Goal: Task Accomplishment & Management: Use online tool/utility

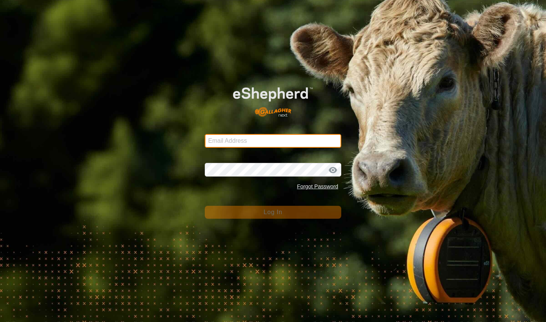
type input "[EMAIL_ADDRESS][DOMAIN_NAME]"
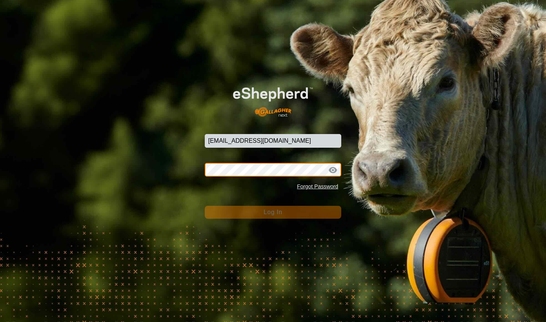
click at [273, 212] on button "Log In" at bounding box center [273, 212] width 137 height 13
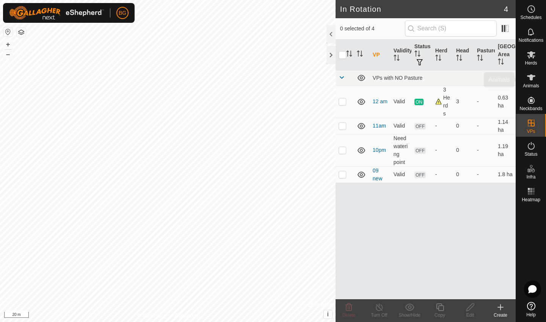
click at [530, 83] on span "Animals" at bounding box center [531, 85] width 16 height 5
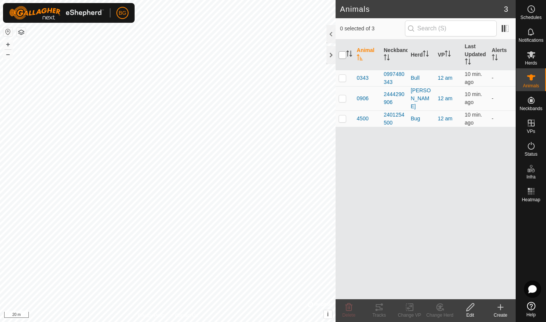
click at [342, 55] on input "checkbox" at bounding box center [343, 55] width 8 height 8
checkbox input "true"
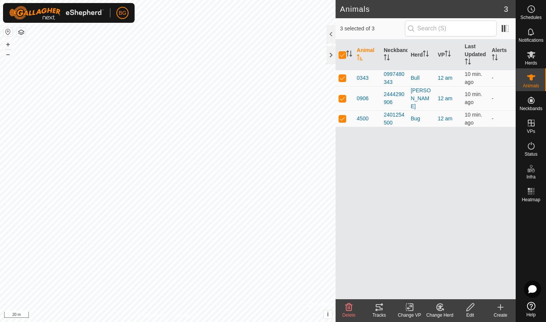
click at [382, 307] on icon at bounding box center [379, 306] width 9 height 9
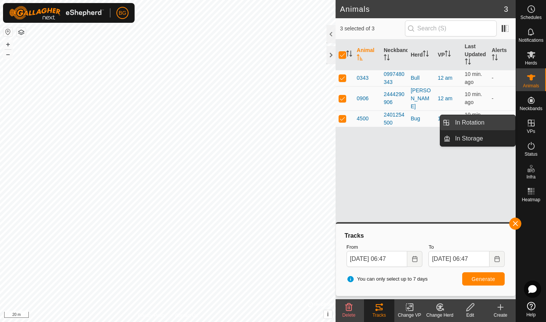
click at [492, 122] on link "In Rotation" at bounding box center [482, 122] width 65 height 15
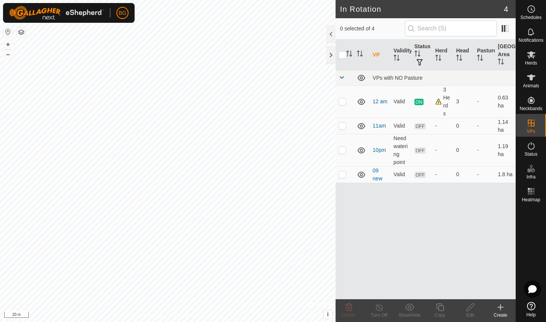
click at [501, 307] on icon at bounding box center [500, 307] width 5 height 0
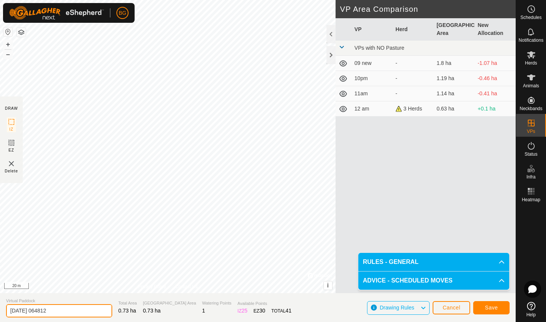
click at [69, 310] on input "[DATE] 064812" at bounding box center [59, 310] width 106 height 13
type input "2"
type input "am 13th"
click at [497, 305] on span "Save" at bounding box center [491, 307] width 13 height 6
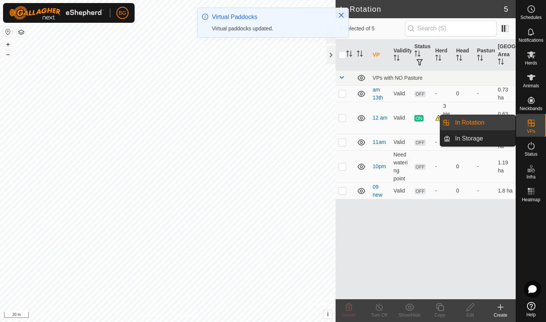
click at [479, 123] on link "In Rotation" at bounding box center [482, 122] width 65 height 15
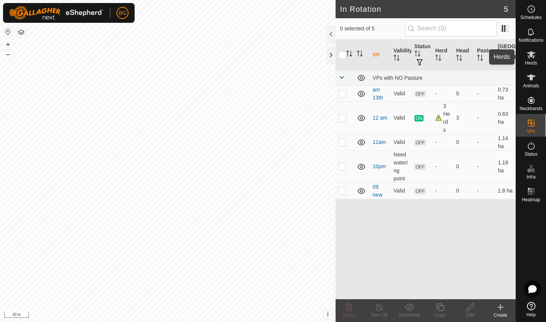
click at [533, 55] on icon at bounding box center [531, 54] width 9 height 9
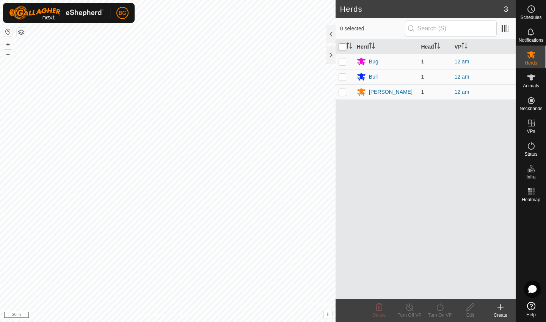
click at [342, 47] on input "checkbox" at bounding box center [343, 47] width 8 height 8
checkbox input "true"
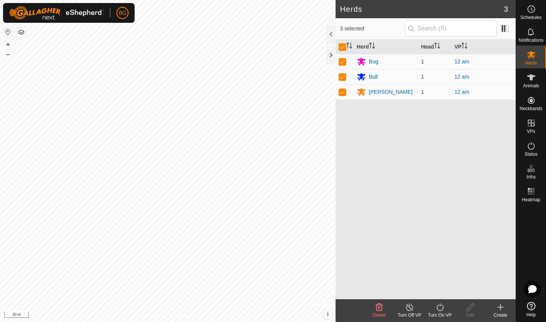
click at [438, 309] on icon at bounding box center [439, 306] width 9 height 9
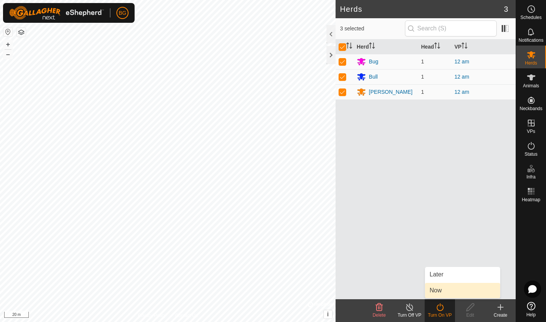
click at [443, 293] on link "Now" at bounding box center [462, 289] width 75 height 15
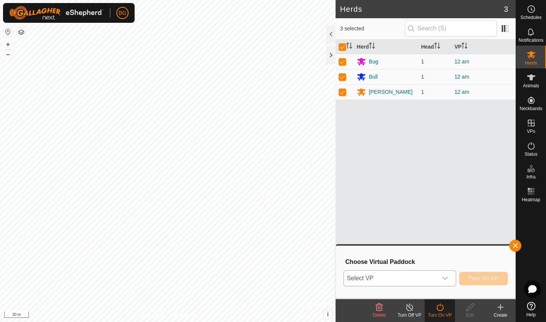
click at [446, 276] on icon "dropdown trigger" at bounding box center [445, 278] width 6 height 6
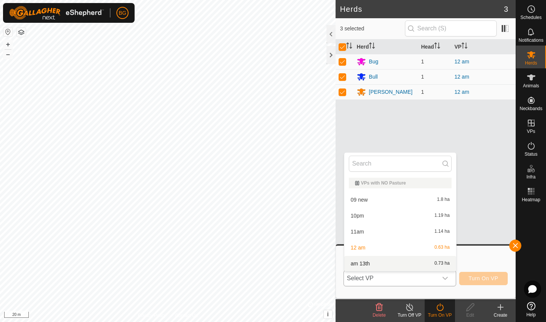
click at [417, 260] on li "am 13th 0.73 ha" at bounding box center [400, 263] width 112 height 15
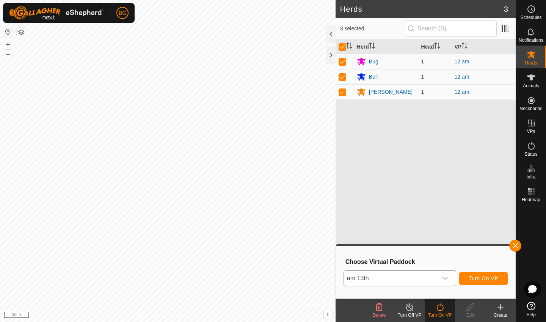
click at [475, 272] on button "Turn On VP" at bounding box center [483, 277] width 49 height 13
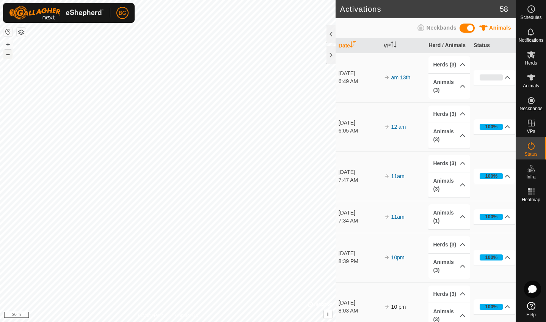
click at [9, 55] on button "–" at bounding box center [7, 54] width 9 height 9
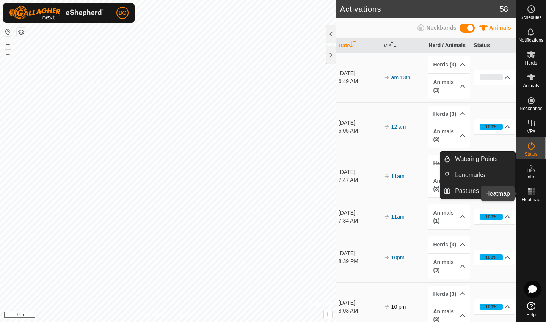
click at [532, 191] on rect at bounding box center [531, 191] width 2 height 2
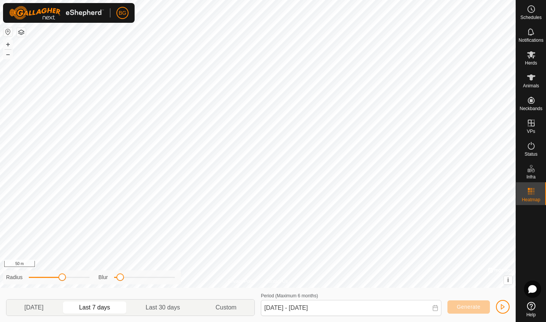
click at [503, 307] on span "button" at bounding box center [503, 306] width 6 height 6
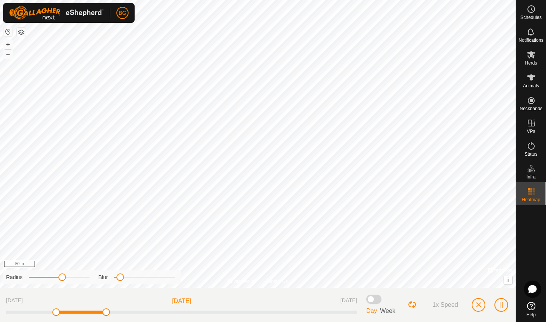
click at [479, 305] on span "button" at bounding box center [478, 304] width 6 height 6
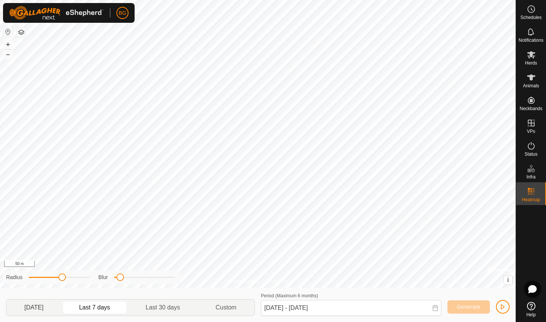
click at [33, 306] on p-togglebutton "[DATE]" at bounding box center [33, 307] width 55 height 16
click at [158, 307] on p-togglebutton "Last 30 days" at bounding box center [163, 307] width 70 height 16
type input "[DATE] - [DATE]"
click at [502, 306] on span "button" at bounding box center [503, 306] width 6 height 6
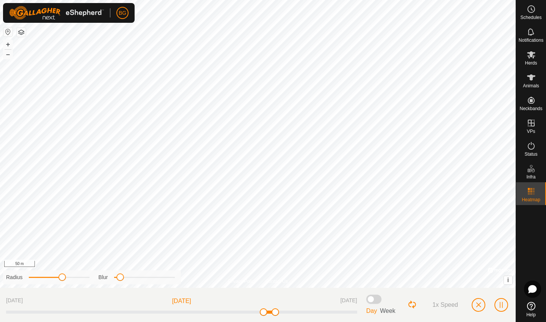
click at [480, 305] on span "button" at bounding box center [478, 304] width 6 height 6
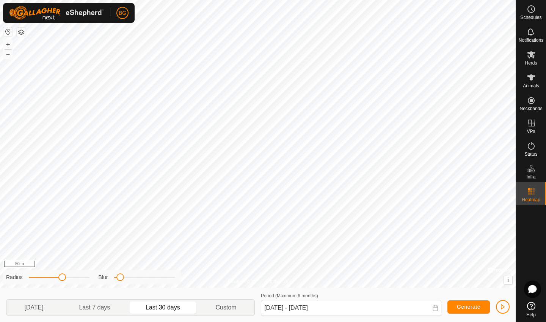
click at [505, 304] on span "button" at bounding box center [503, 306] width 6 height 6
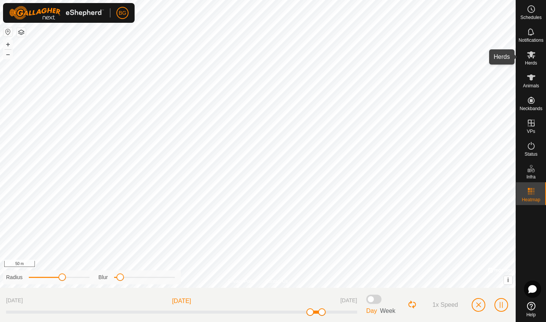
click at [529, 59] on es-mob-svg-icon at bounding box center [531, 55] width 14 height 12
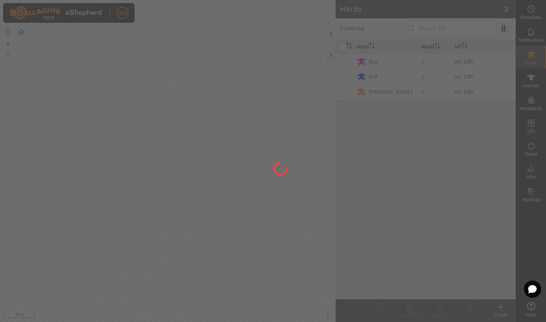
click at [532, 82] on div at bounding box center [273, 161] width 546 height 322
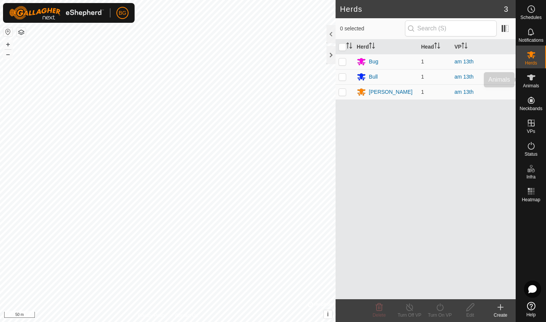
click at [532, 82] on es-animals-svg-icon at bounding box center [531, 77] width 14 height 12
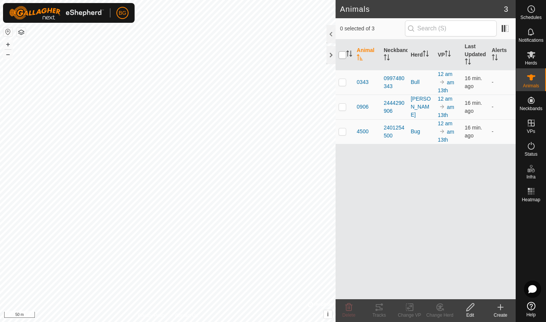
click at [343, 52] on input "checkbox" at bounding box center [343, 55] width 8 height 8
checkbox input "true"
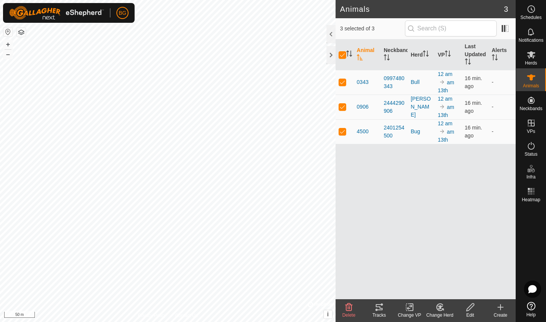
click at [379, 315] on div "Tracks" at bounding box center [379, 314] width 30 height 7
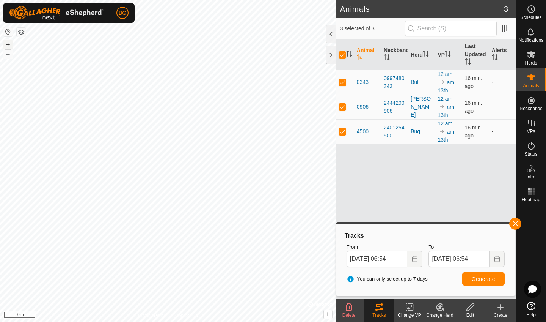
click at [7, 44] on button "+" at bounding box center [7, 44] width 9 height 9
click at [9, 46] on button "+" at bounding box center [7, 44] width 9 height 9
click at [49, 13] on div "BG Schedules Notifications Herds Animals Neckbands VPs Status Infra Heatmap Hel…" at bounding box center [273, 161] width 546 height 322
click at [344, 108] on p-checkbox at bounding box center [343, 107] width 8 height 6
checkbox input "false"
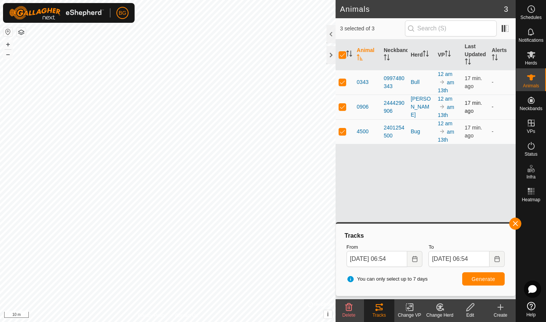
checkbox input "false"
click at [343, 133] on p-checkbox at bounding box center [343, 131] width 8 height 6
checkbox input "false"
click at [483, 278] on span "Generate" at bounding box center [484, 279] width 24 height 6
click at [344, 108] on p-checkbox at bounding box center [343, 107] width 8 height 6
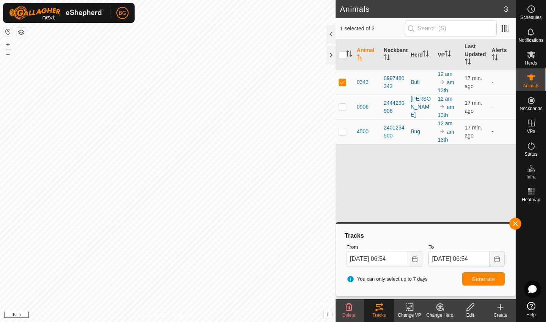
checkbox input "true"
click at [344, 83] on p-checkbox at bounding box center [343, 82] width 8 height 6
checkbox input "false"
click at [483, 282] on button "Generate" at bounding box center [483, 278] width 42 height 13
click at [344, 107] on p-checkbox at bounding box center [343, 107] width 8 height 6
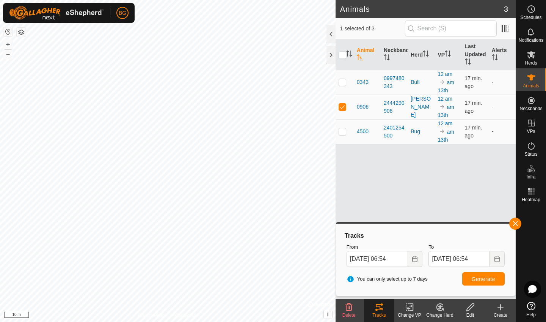
checkbox input "false"
click at [340, 135] on td at bounding box center [345, 131] width 18 height 25
checkbox input "true"
click at [481, 276] on span "Generate" at bounding box center [484, 279] width 24 height 6
click at [515, 225] on button "button" at bounding box center [515, 223] width 12 height 12
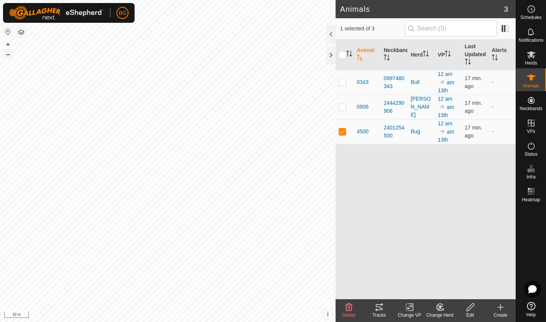
click at [9, 56] on button "–" at bounding box center [7, 54] width 9 height 9
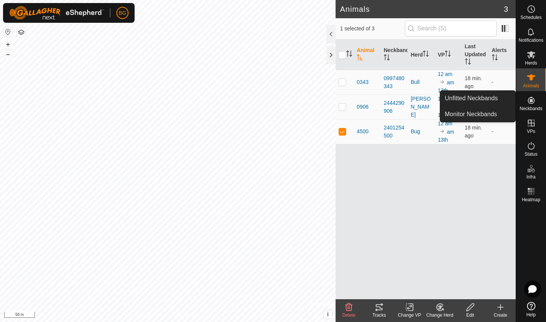
click at [530, 104] on icon at bounding box center [531, 100] width 9 height 9
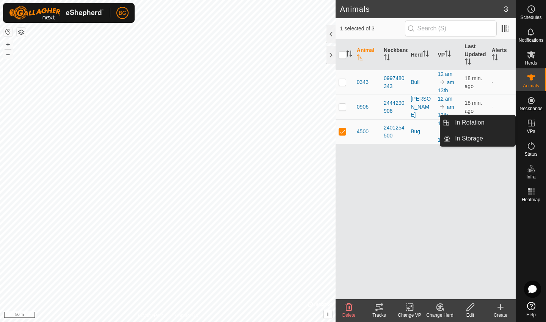
click at [529, 124] on icon at bounding box center [531, 122] width 9 height 9
